Goal: Book appointment/travel/reservation

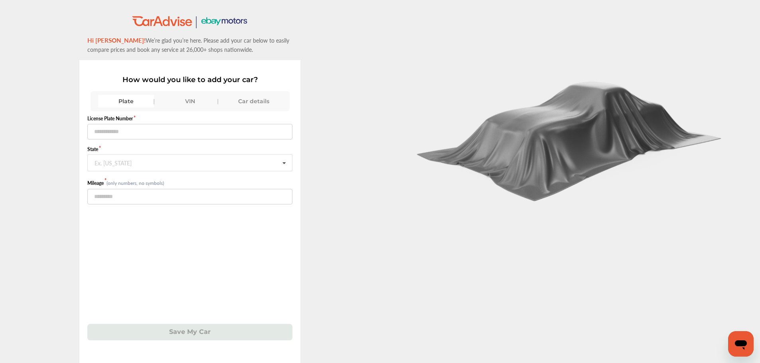
click at [197, 98] on div "VIN" at bounding box center [190, 101] width 56 height 13
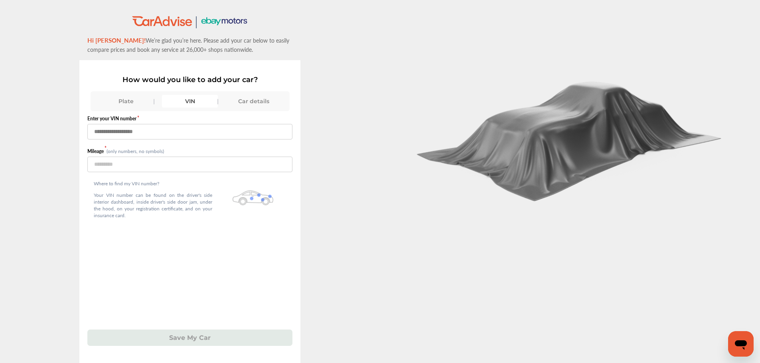
click at [241, 128] on input "text" at bounding box center [189, 132] width 205 height 16
type input "*"
type input "**********"
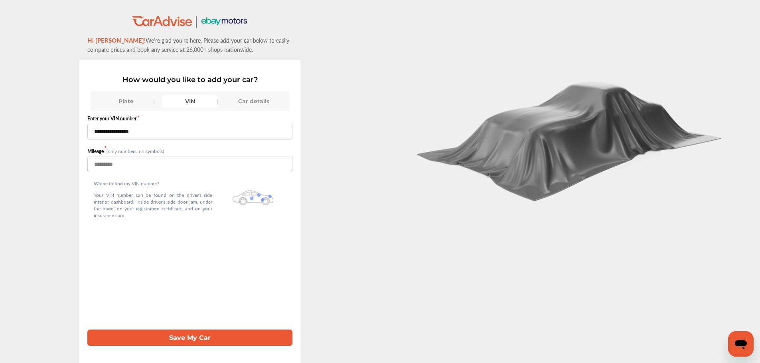
type input "******"
click at [87, 330] on button "Save My Car" at bounding box center [189, 338] width 205 height 16
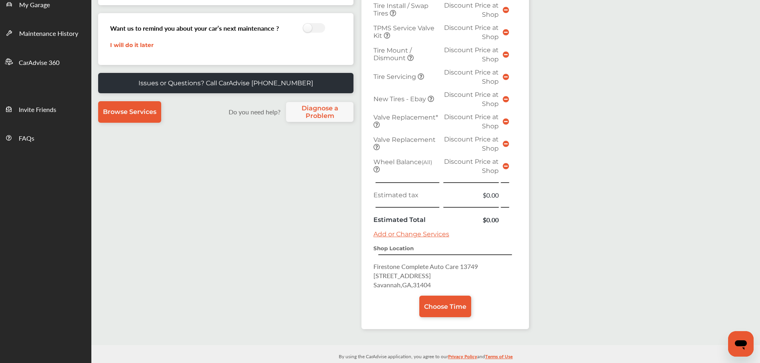
scroll to position [200, 0]
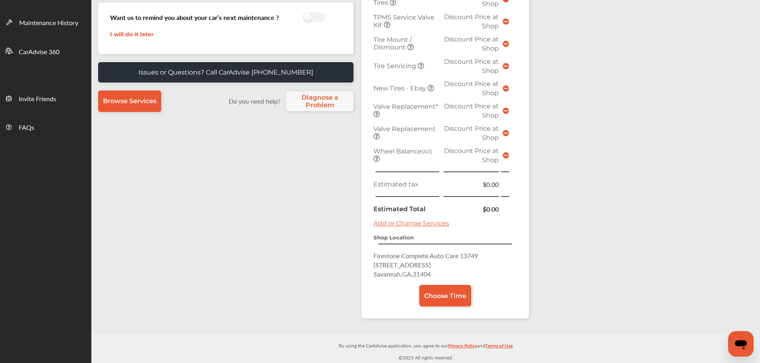
click at [428, 296] on span "Choose Time" at bounding box center [445, 296] width 42 height 8
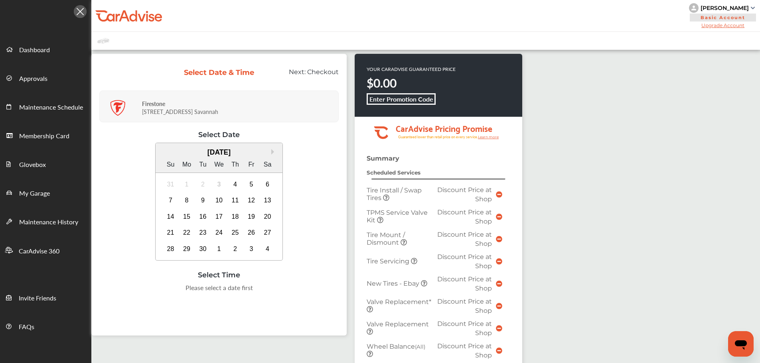
click at [245, 187] on div "5" at bounding box center [251, 184] width 13 height 13
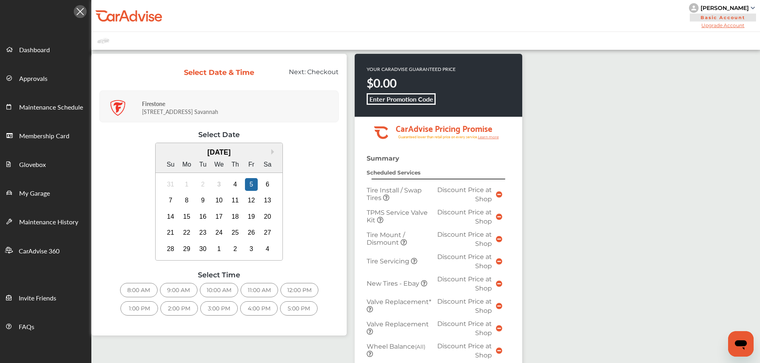
click at [237, 186] on div "4" at bounding box center [235, 184] width 13 height 13
click at [298, 315] on div "5:00 PM" at bounding box center [298, 309] width 37 height 14
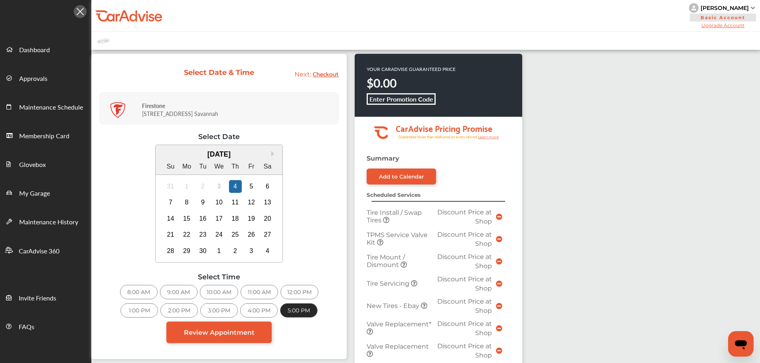
click at [244, 331] on span "Review Appointment" at bounding box center [219, 333] width 71 height 8
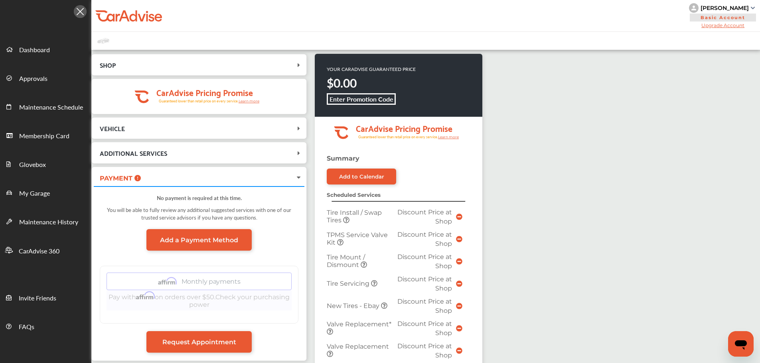
click at [234, 347] on link "Request Appointment" at bounding box center [198, 342] width 105 height 22
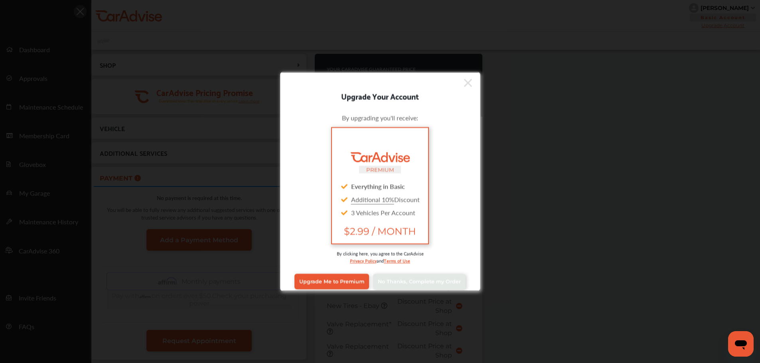
click at [437, 274] on link "No Thanks, Complete my Order" at bounding box center [419, 281] width 93 height 15
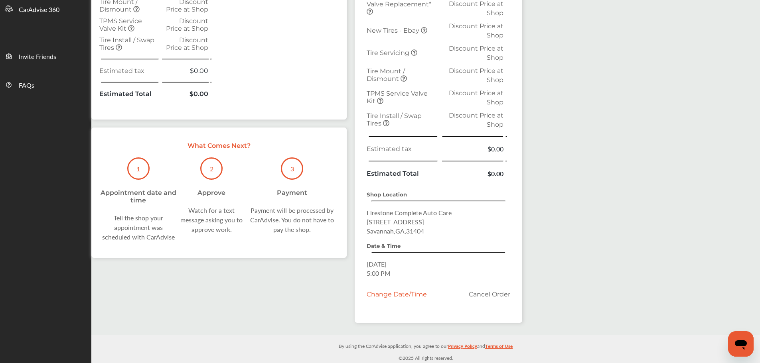
scroll to position [242, 0]
